Goal: Use online tool/utility: Utilize a website feature to perform a specific function

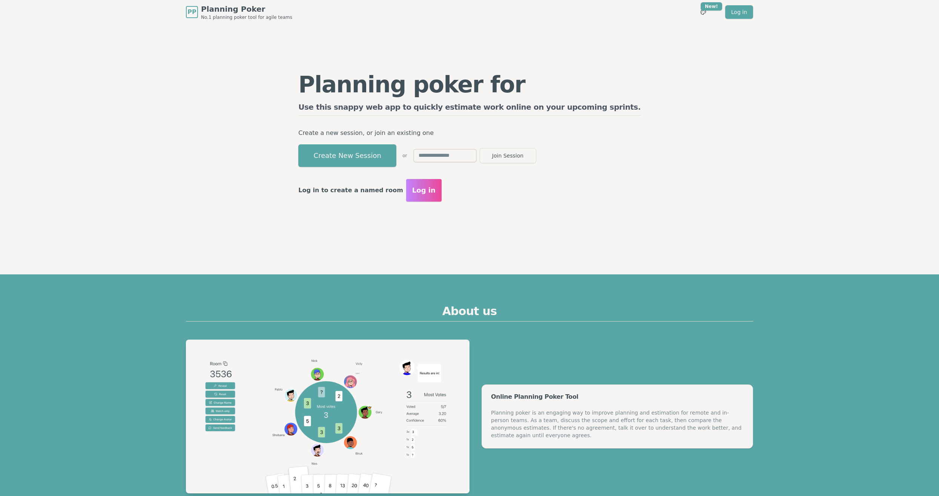
click at [548, 226] on div "Planning poker for epics Use this snappy web app to quickly estimate work onlin…" at bounding box center [470, 137] width 358 height 226
click at [360, 160] on button "Create New Session" at bounding box center [347, 155] width 98 height 23
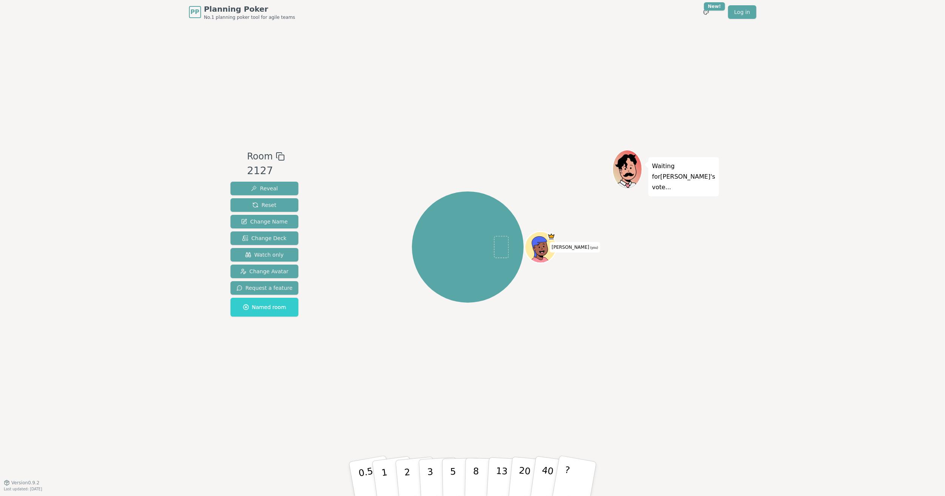
click at [265, 383] on div "Room 2127 Reveal Reset Change Name Change Deck Watch only Change Avatar Request…" at bounding box center [472, 253] width 490 height 459
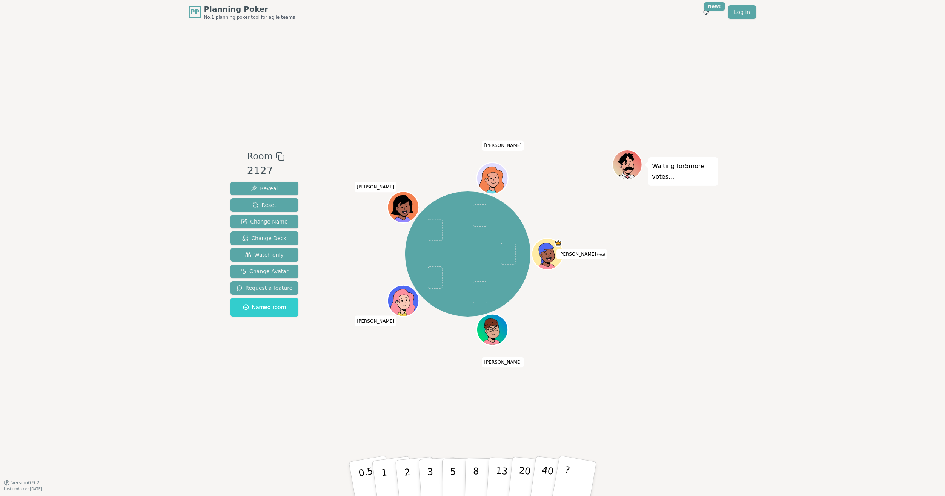
click at [677, 465] on div "Room 2127 Reveal Reset Change Name Change Deck Watch only Change Avatar Request…" at bounding box center [472, 253] width 490 height 459
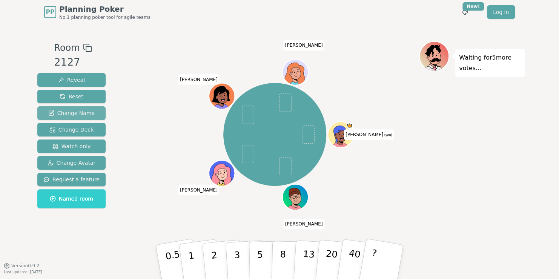
click at [65, 112] on span "Change Name" at bounding box center [71, 113] width 46 height 8
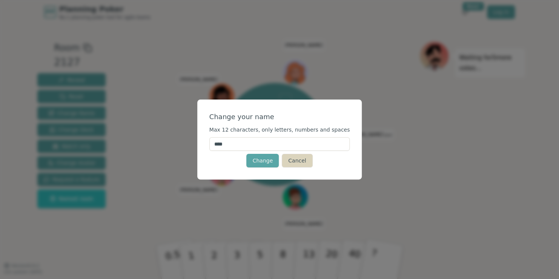
click at [297, 160] on button "Cancel" at bounding box center [297, 161] width 31 height 14
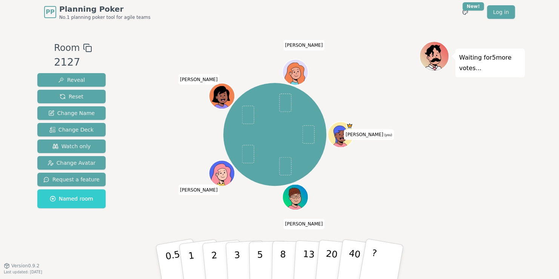
click at [71, 59] on div "2127" at bounding box center [73, 62] width 38 height 15
drag, startPoint x: 71, startPoint y: 59, endPoint x: 153, endPoint y: 60, distance: 81.5
click at [153, 60] on div "[PERSON_NAME] (you) [PERSON_NAME] [PERSON_NAME] [PERSON_NAME]" at bounding box center [275, 135] width 289 height 160
click at [128, 188] on div "Room 2127 Reveal Reset Change Name Change Deck Watch only Change Avatar Request…" at bounding box center [279, 144] width 490 height 207
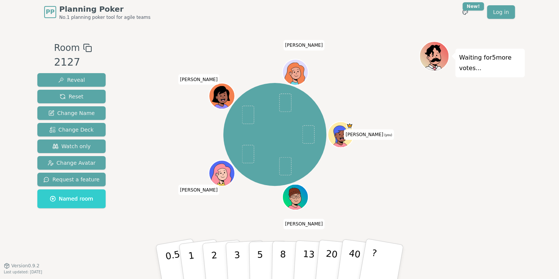
click at [201, 223] on div "[PERSON_NAME] (you) [PERSON_NAME] [PERSON_NAME] [PERSON_NAME]" at bounding box center [275, 144] width 289 height 207
click at [407, 190] on div "[PERSON_NAME] (you) [PERSON_NAME] [PERSON_NAME] [PERSON_NAME]" at bounding box center [275, 135] width 289 height 160
click at [212, 261] on p "2" at bounding box center [215, 263] width 10 height 41
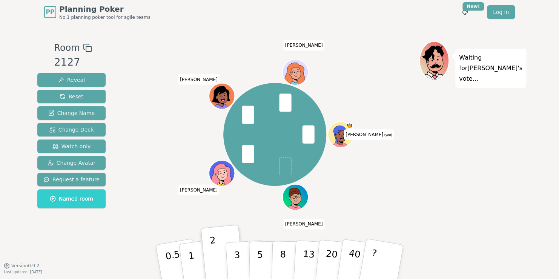
click at [457, 191] on div "Waiting for [PERSON_NAME] 's vote..." at bounding box center [472, 144] width 106 height 207
click at [222, 47] on div at bounding box center [275, 48] width 289 height 14
click at [165, 110] on div "[PERSON_NAME] (you) [PERSON_NAME] [PERSON_NAME] [PERSON_NAME]" at bounding box center [275, 135] width 289 height 160
click at [132, 84] on div "[PERSON_NAME] (you) [PERSON_NAME] [PERSON_NAME] [PERSON_NAME]" at bounding box center [275, 135] width 289 height 160
click at [194, 132] on div "[PERSON_NAME] (you) [PERSON_NAME] [PERSON_NAME] [PERSON_NAME]" at bounding box center [275, 135] width 289 height 160
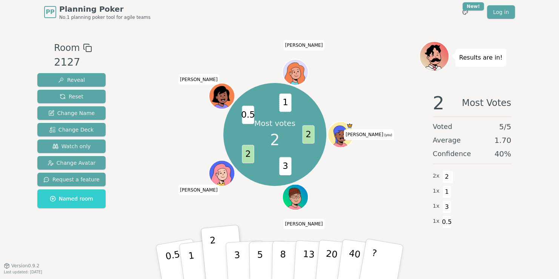
click at [254, 209] on div "Most votes 2 2 3 2 0.5 1 [PERSON_NAME] (you) [PERSON_NAME] [PERSON_NAME] [PERSO…" at bounding box center [275, 135] width 289 height 160
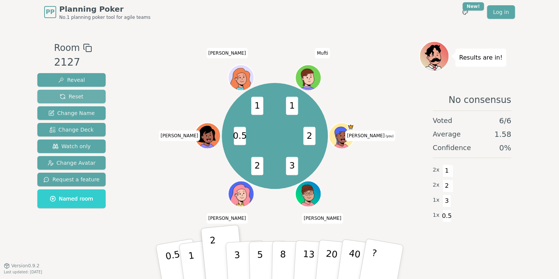
click at [83, 98] on button "Reset" at bounding box center [71, 97] width 68 height 14
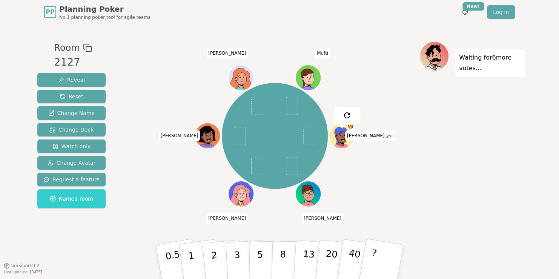
click at [175, 160] on div "[PERSON_NAME] (you) [PERSON_NAME] [PERSON_NAME] [PERSON_NAME]" at bounding box center [275, 136] width 289 height 163
click at [364, 173] on div "[PERSON_NAME] (you) [PERSON_NAME] [PERSON_NAME] [PERSON_NAME]" at bounding box center [275, 136] width 289 height 163
click at [194, 258] on button "1" at bounding box center [200, 262] width 45 height 61
click at [465, 195] on div "Waiting for 3 more votes..." at bounding box center [472, 144] width 106 height 207
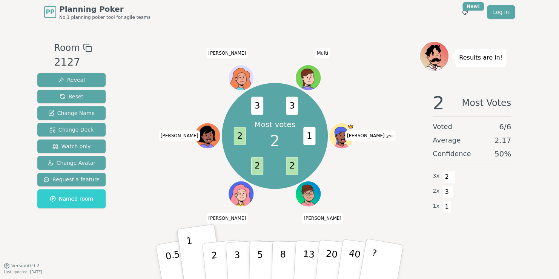
click at [165, 175] on div "Most votes 2 1 2 2 2 3 3 [PERSON_NAME] (you) [PERSON_NAME] [PERSON_NAME] [PERSO…" at bounding box center [275, 136] width 289 height 163
click at [73, 97] on span "Reset" at bounding box center [72, 97] width 24 height 8
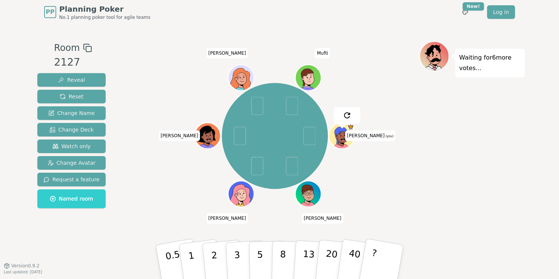
click at [149, 115] on div "[PERSON_NAME] (you) [PERSON_NAME] [PERSON_NAME] [PERSON_NAME]" at bounding box center [275, 136] width 289 height 163
click at [460, 188] on div "Waiting for 6 more votes..." at bounding box center [472, 144] width 106 height 207
click at [427, 175] on div "Waiting for 6 more votes..." at bounding box center [472, 144] width 106 height 207
click at [235, 262] on p "3" at bounding box center [237, 262] width 8 height 41
click at [394, 190] on div "[PERSON_NAME] (you) [PERSON_NAME] [PERSON_NAME] [PERSON_NAME]" at bounding box center [275, 136] width 289 height 163
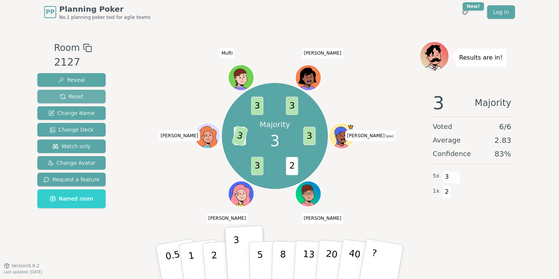
click at [67, 98] on span "Reset" at bounding box center [72, 97] width 24 height 8
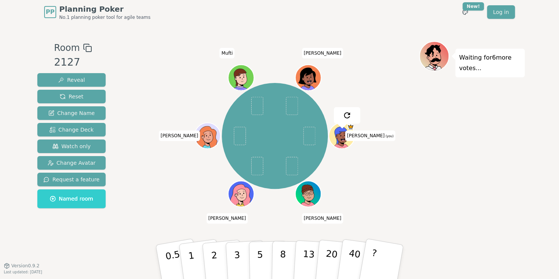
click at [157, 184] on div "[PERSON_NAME] (you) [PERSON_NAME] [PERSON_NAME] [PERSON_NAME]" at bounding box center [275, 136] width 289 height 163
click at [161, 203] on div "[PERSON_NAME] (you) [PERSON_NAME] [PERSON_NAME] [PERSON_NAME]" at bounding box center [275, 136] width 289 height 163
click at [243, 270] on button "3" at bounding box center [245, 262] width 41 height 59
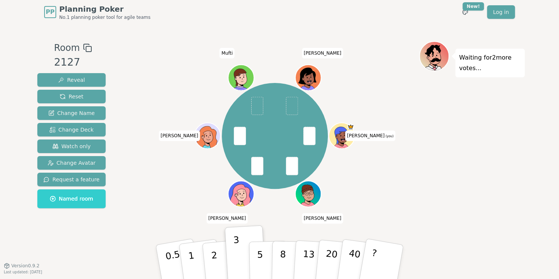
click at [428, 184] on div "Waiting for 2 more votes..." at bounding box center [472, 144] width 106 height 207
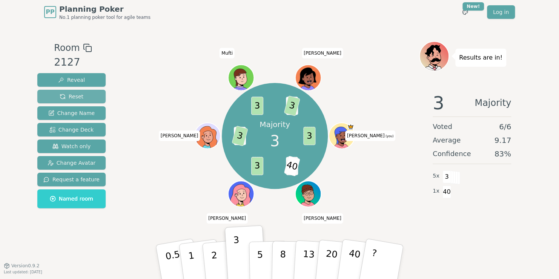
click at [67, 92] on button "Reset" at bounding box center [71, 97] width 68 height 14
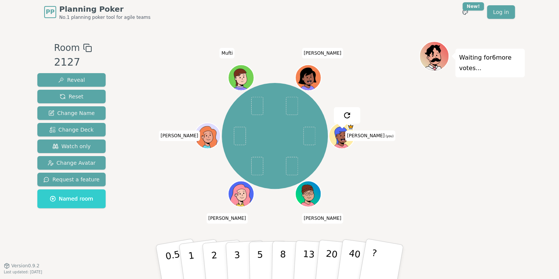
click at [132, 157] on div "[PERSON_NAME] (you) [PERSON_NAME] [PERSON_NAME] [PERSON_NAME]" at bounding box center [275, 136] width 289 height 163
click at [216, 259] on button "2" at bounding box center [222, 262] width 43 height 60
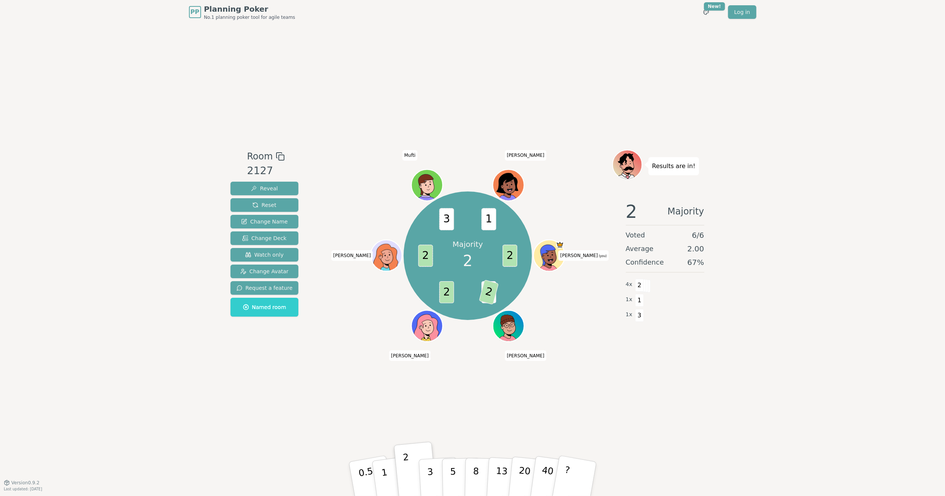
click at [542, 372] on div "Room 2127 Reveal Reset Change Name Change Deck Watch only Change Avatar Request…" at bounding box center [472, 253] width 490 height 459
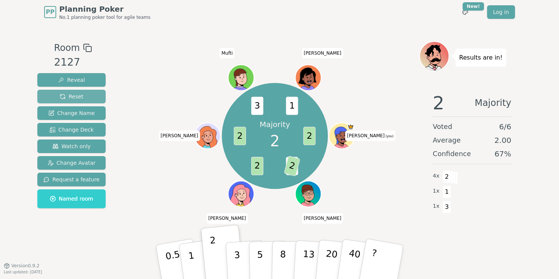
click at [67, 98] on span "Reset" at bounding box center [72, 97] width 24 height 8
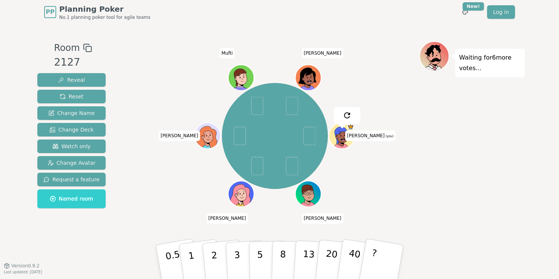
click at [138, 133] on div "[PERSON_NAME] (you) [PERSON_NAME] [PERSON_NAME] [PERSON_NAME]" at bounding box center [275, 136] width 289 height 163
click at [254, 260] on button "5" at bounding box center [268, 261] width 39 height 57
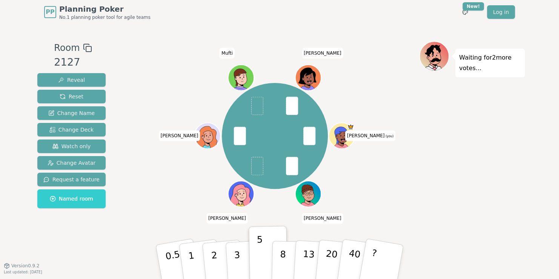
click at [414, 210] on div "[PERSON_NAME] (you) [PERSON_NAME] [PERSON_NAME] [PERSON_NAME]" at bounding box center [275, 136] width 289 height 163
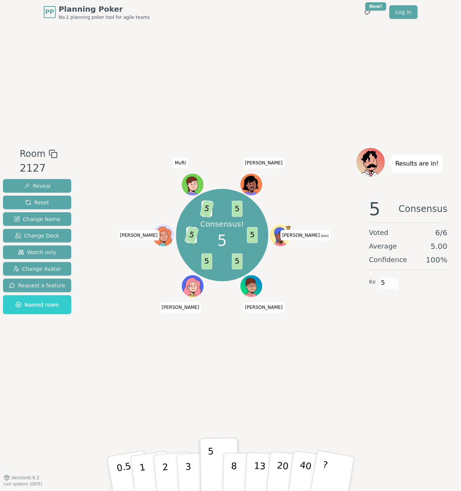
click at [353, 311] on div "Consensus! 5 5 5 5 3 5 3 5 5 [PERSON_NAME] (you) [PERSON_NAME] [PERSON_NAME] [P…" at bounding box center [222, 250] width 267 height 207
click at [51, 203] on button "Reset" at bounding box center [37, 203] width 68 height 14
